Goal: Information Seeking & Learning: Check status

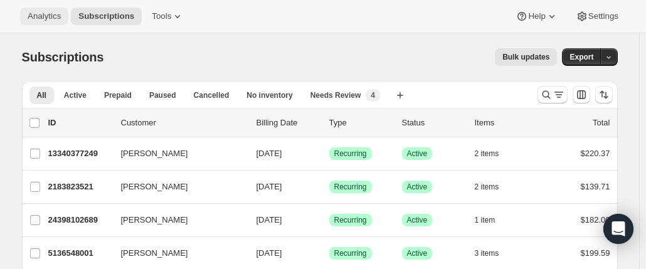
drag, startPoint x: 0, startPoint y: 0, endPoint x: 48, endPoint y: 12, distance: 49.7
click at [48, 12] on span "Analytics" at bounding box center [44, 16] width 33 height 10
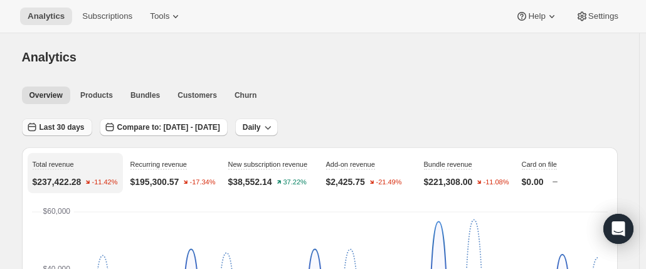
click at [53, 127] on span "Last 30 days" at bounding box center [61, 127] width 45 height 10
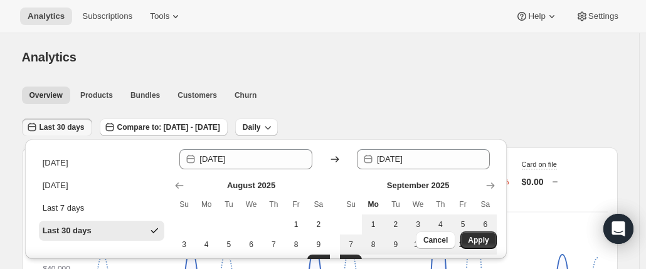
click at [406, 78] on div "Analytics. This page is ready Analytics" at bounding box center [319, 57] width 595 height 48
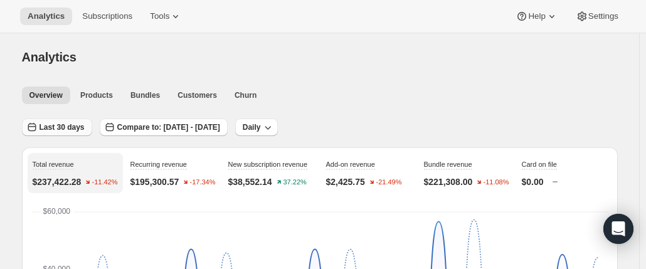
click at [53, 130] on span "Last 30 days" at bounding box center [61, 127] width 45 height 10
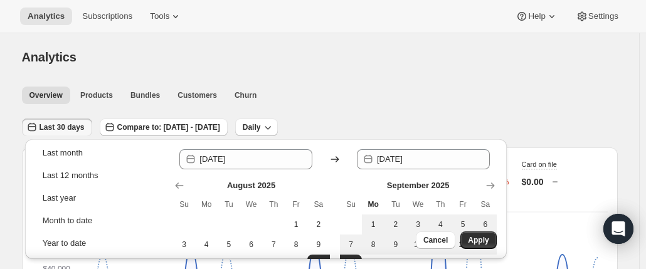
scroll to position [175, 0]
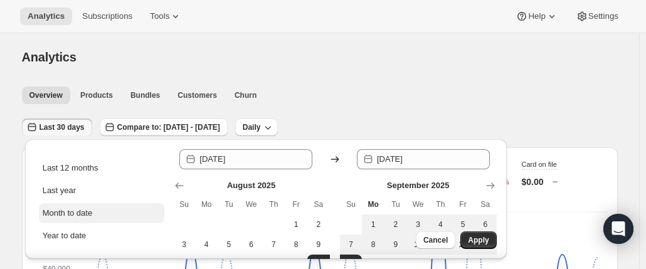
click at [80, 209] on div "Month to date" at bounding box center [68, 213] width 50 height 13
type input "[DATE]"
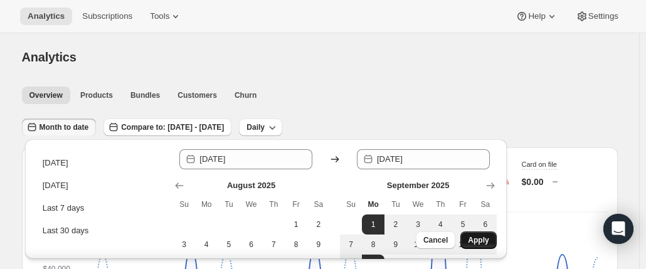
click at [483, 238] on span "Apply" at bounding box center [478, 240] width 21 height 10
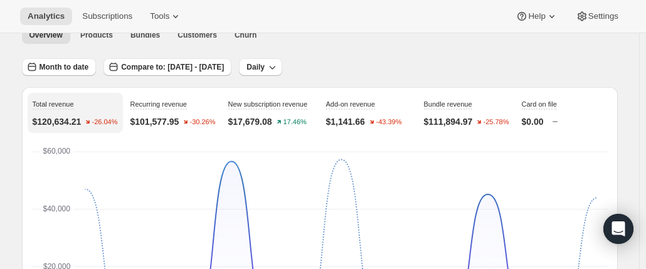
scroll to position [60, 0]
click at [82, 63] on span "Month to date" at bounding box center [64, 68] width 50 height 10
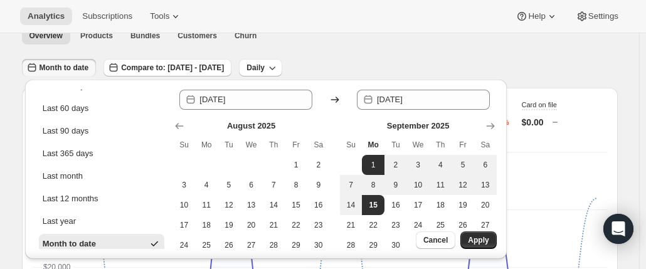
scroll to position [86, 0]
click at [84, 132] on div "Last 90 days" at bounding box center [66, 130] width 46 height 13
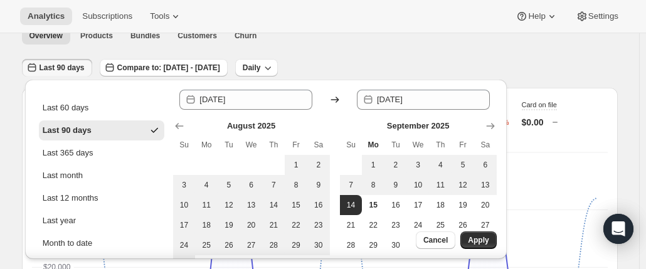
type input "[DATE]"
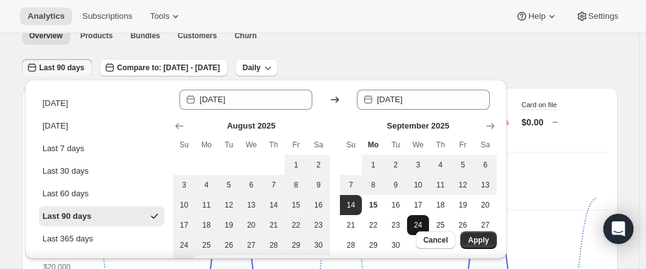
scroll to position [0, 0]
click at [468, 244] on span "Apply" at bounding box center [478, 240] width 21 height 10
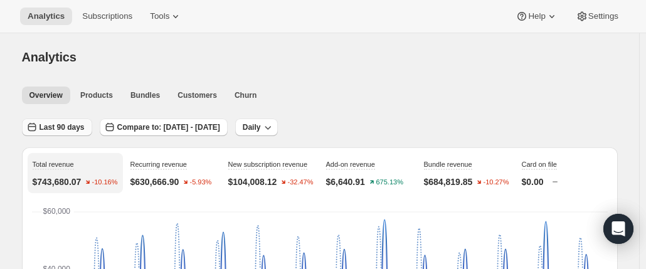
click at [62, 128] on span "Last 90 days" at bounding box center [61, 127] width 45 height 10
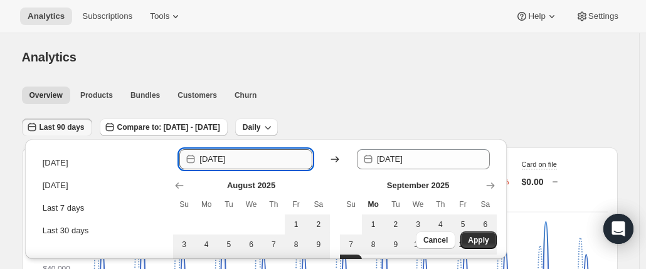
click at [247, 159] on input "[DATE]" at bounding box center [255, 159] width 113 height 20
type input "[DATE]"
click at [473, 239] on span "Apply" at bounding box center [478, 240] width 21 height 10
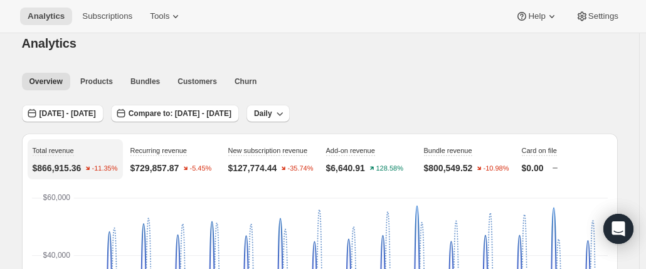
scroll to position [13, 0]
click at [58, 113] on span "[DATE] - [DATE]" at bounding box center [67, 114] width 56 height 10
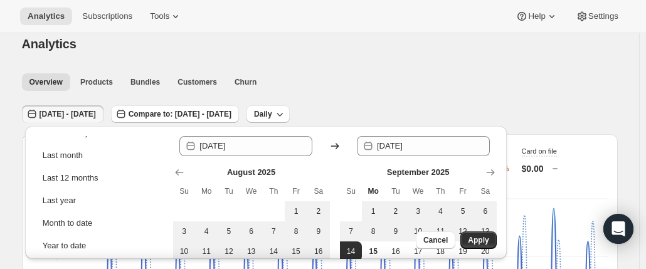
scroll to position [162, 0]
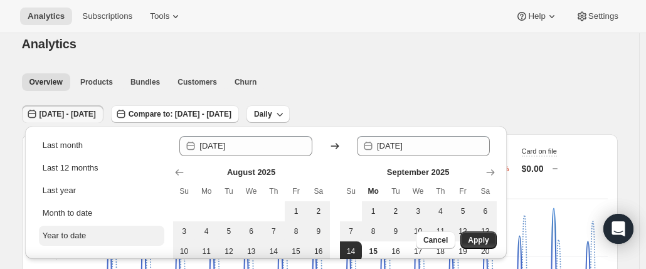
click at [75, 231] on div "Year to date" at bounding box center [65, 235] width 44 height 13
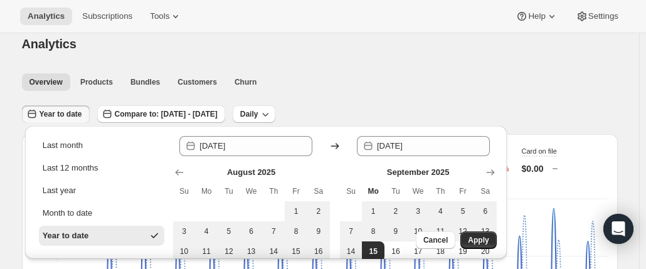
type input "[DATE]"
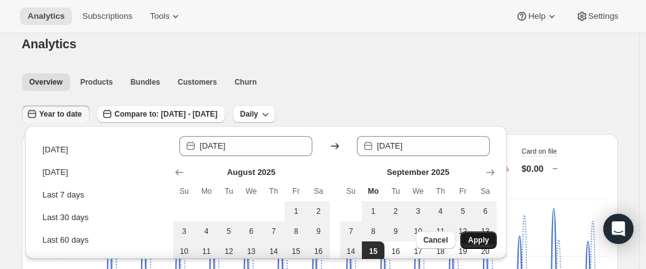
click at [486, 241] on span "Apply" at bounding box center [478, 240] width 21 height 10
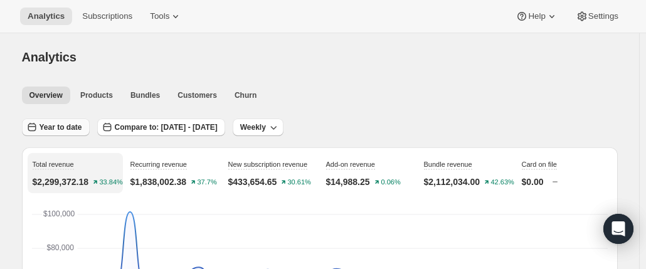
click at [70, 133] on button "Year to date" at bounding box center [56, 127] width 68 height 18
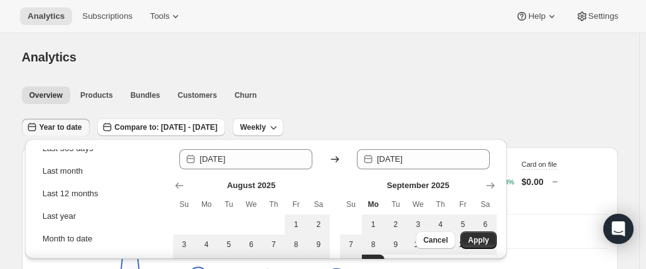
scroll to position [150, 0]
click at [90, 194] on div "Last 12 months" at bounding box center [71, 193] width 56 height 13
type input "[DATE]"
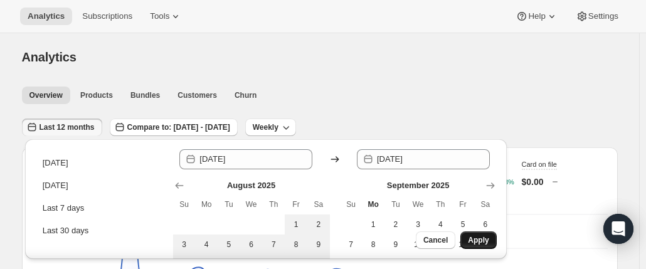
click at [471, 239] on span "Apply" at bounding box center [478, 240] width 21 height 10
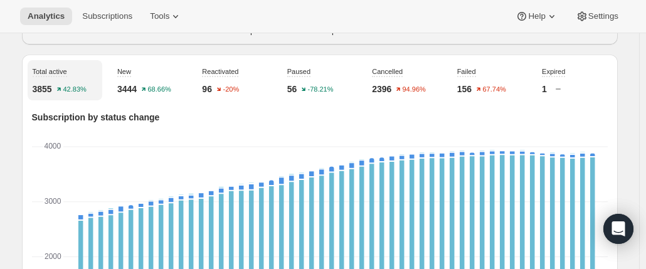
scroll to position [434, 0]
